Goal: Information Seeking & Learning: Learn about a topic

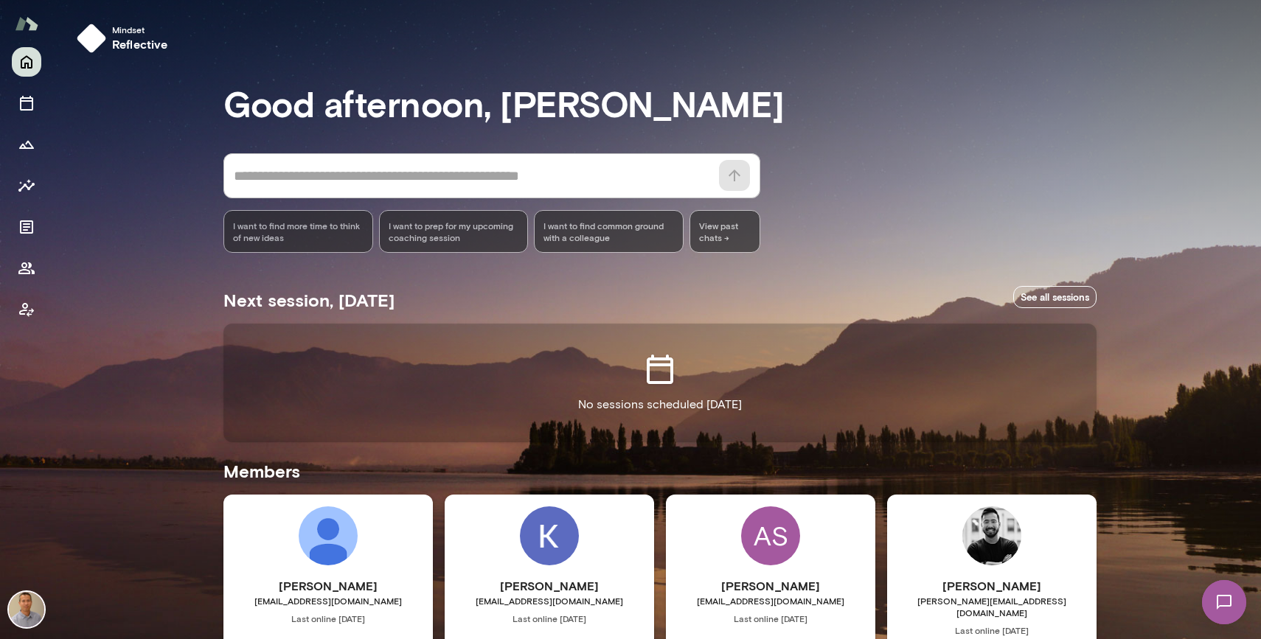
click at [423, 463] on h5 "Members" at bounding box center [659, 471] width 873 height 24
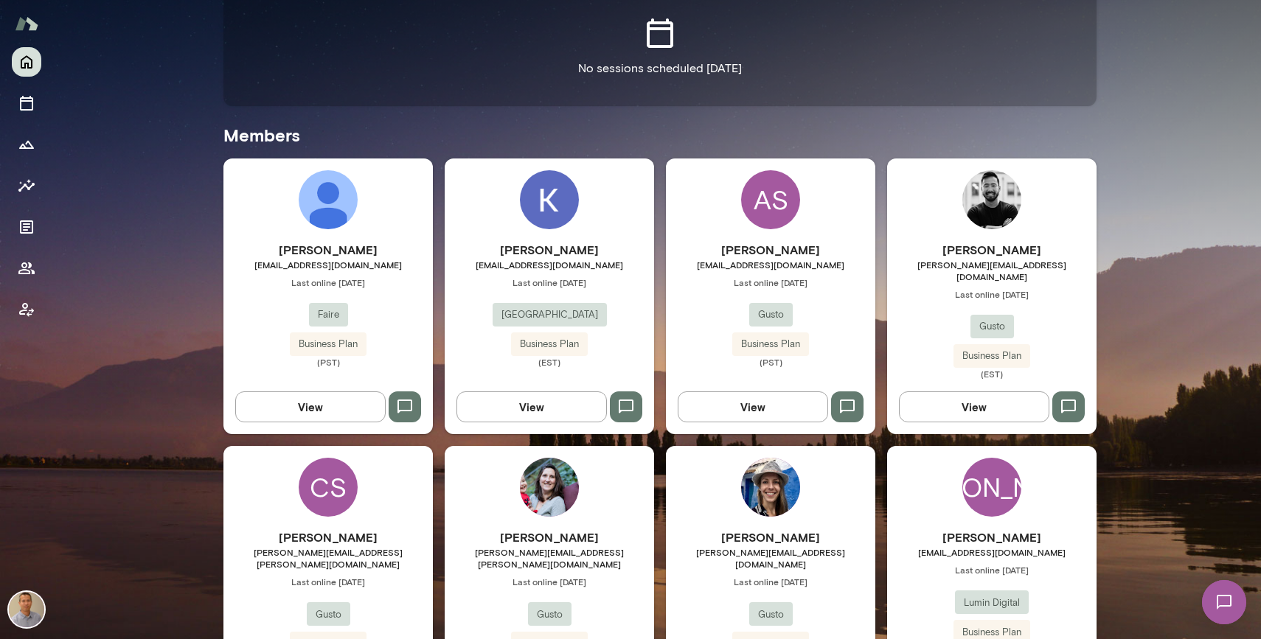
scroll to position [414, 0]
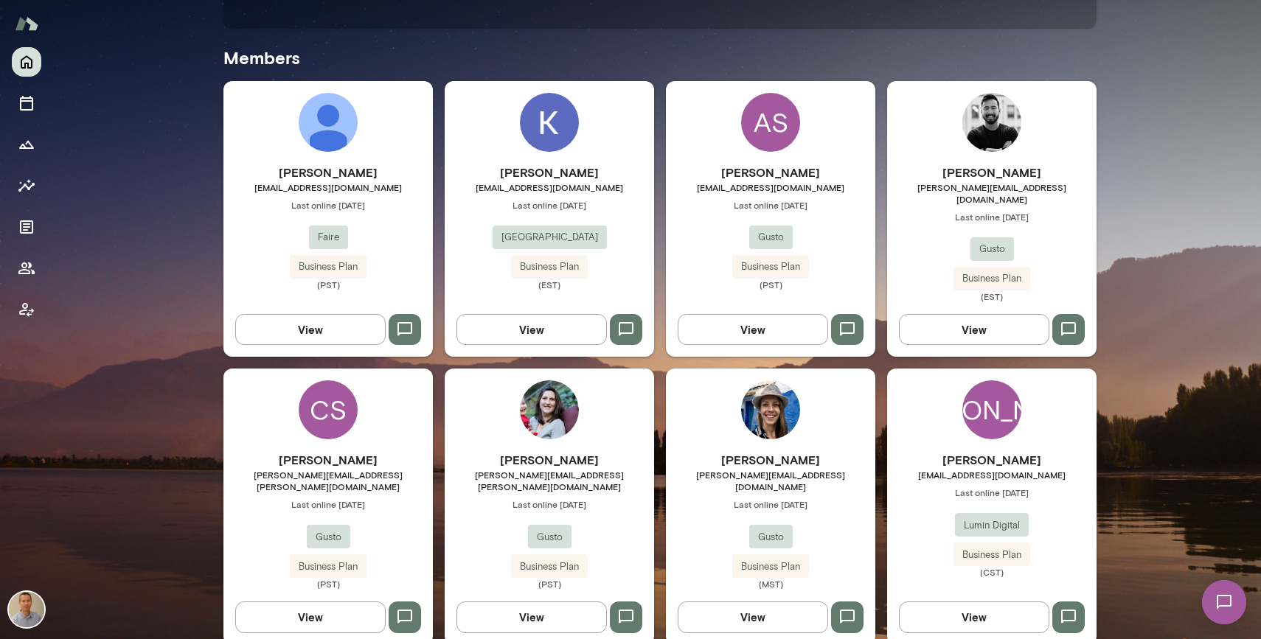
click at [827, 435] on div "[PERSON_NAME] [PERSON_NAME][EMAIL_ADDRESS][DOMAIN_NAME] Last online [DATE] Gust…" at bounding box center [770, 507] width 209 height 276
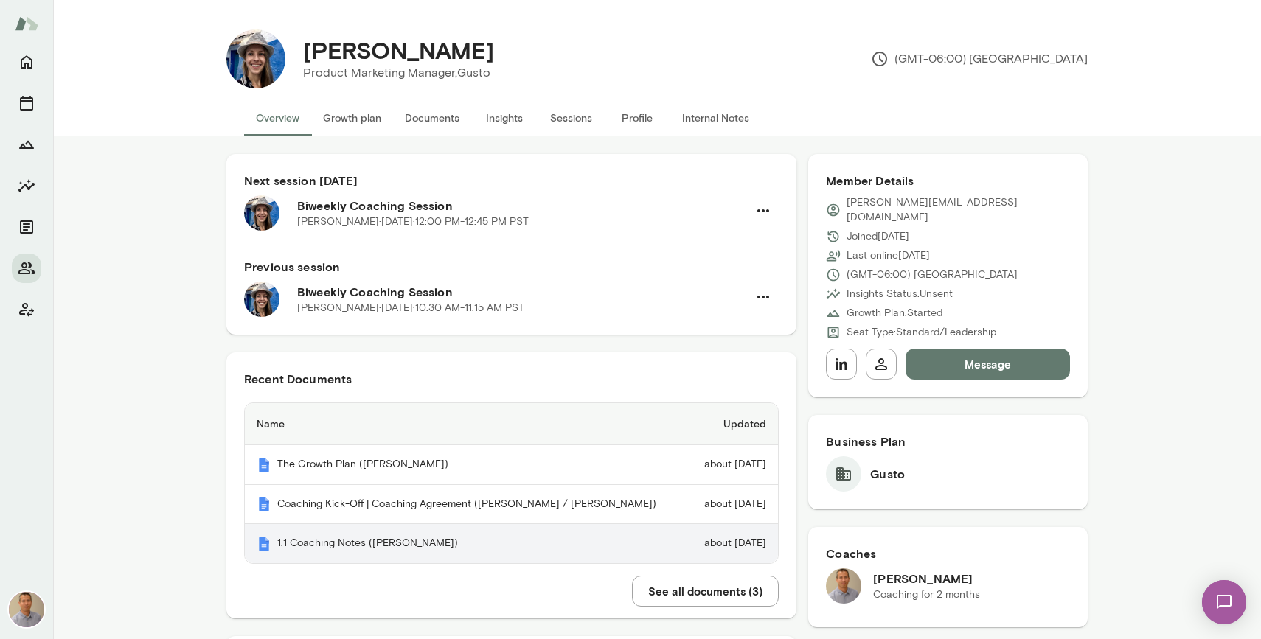
click at [313, 543] on th "1:1 Coaching Notes ([PERSON_NAME])" at bounding box center [467, 543] width 444 height 39
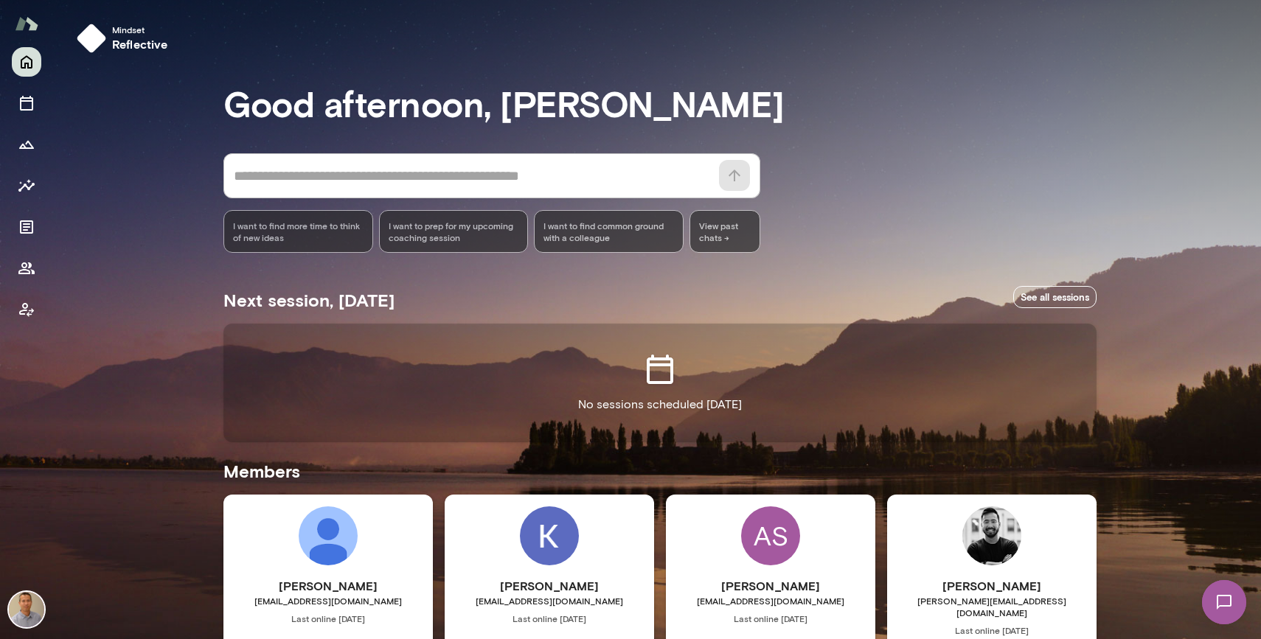
click at [959, 585] on h6 "[PERSON_NAME]" at bounding box center [991, 586] width 209 height 18
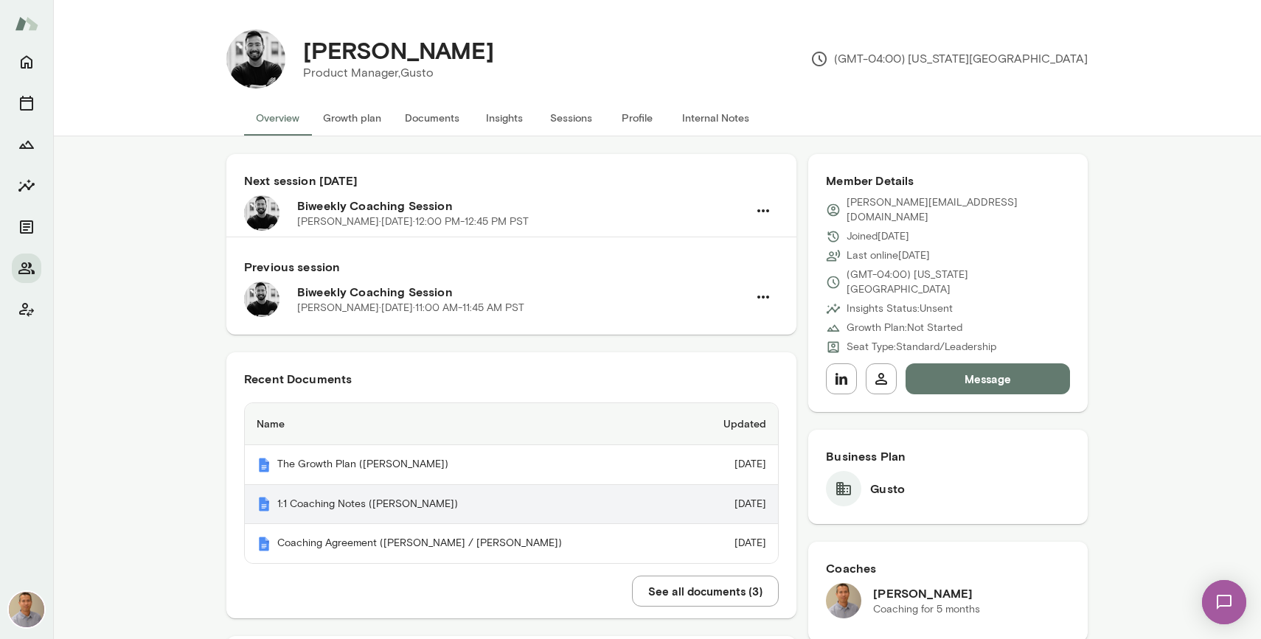
click at [408, 501] on th "1:1 Coaching Notes ([PERSON_NAME])" at bounding box center [467, 505] width 444 height 40
